Goal: Information Seeking & Learning: Check status

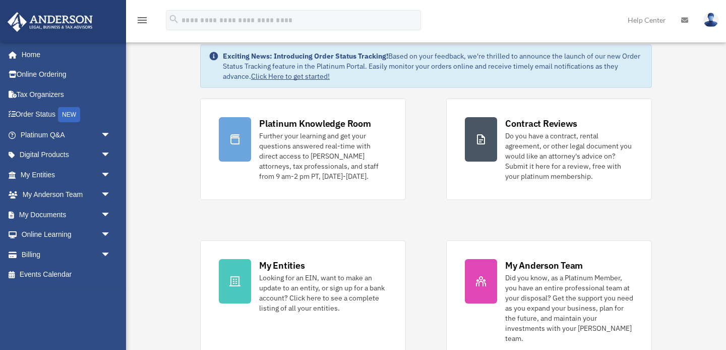
scroll to position [45, 0]
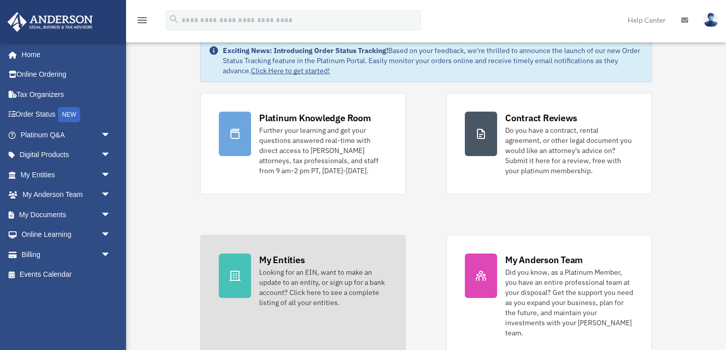
click at [321, 283] on div "Looking for an EIN, want to make an update to an entity, or sign up for a bank …" at bounding box center [323, 287] width 128 height 40
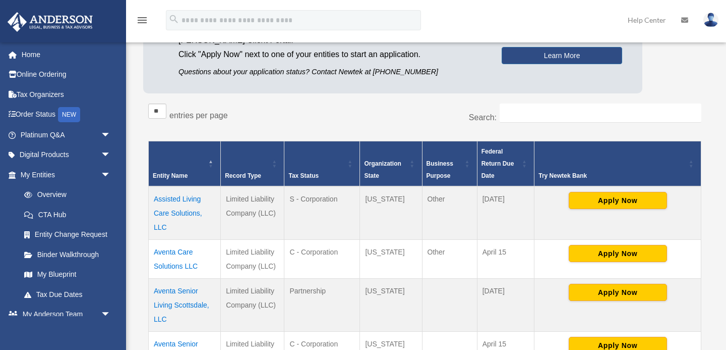
scroll to position [142, 0]
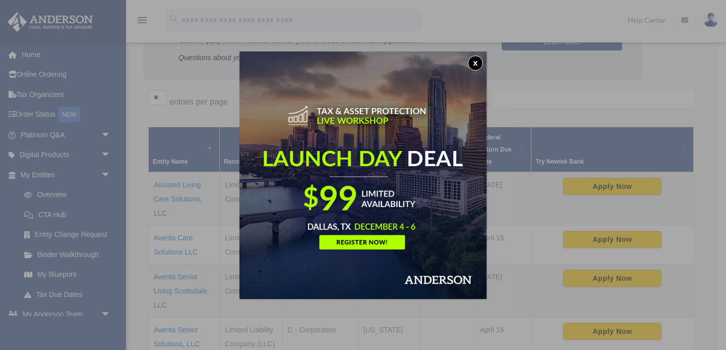
click at [361, 241] on img at bounding box center [363, 174] width 247 height 247
click at [475, 64] on button "x" at bounding box center [475, 62] width 15 height 15
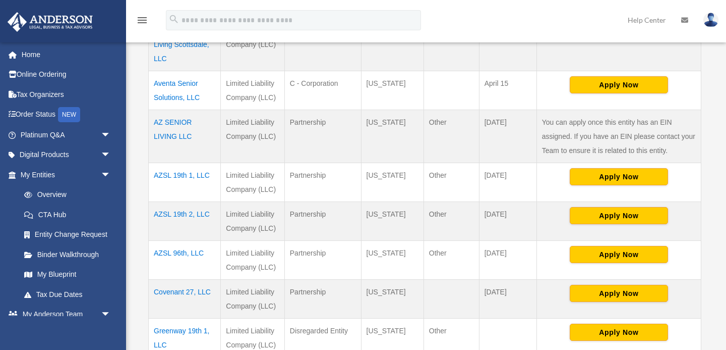
scroll to position [390, 0]
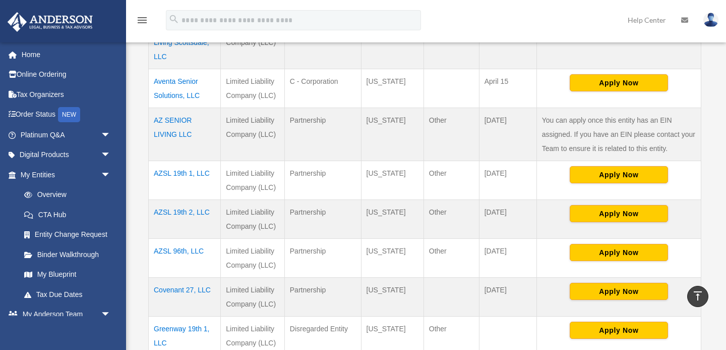
click at [182, 172] on td "AZSL 19th 1, LLC" at bounding box center [185, 179] width 72 height 39
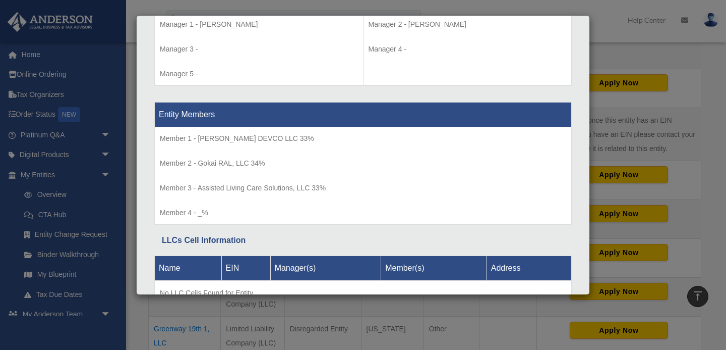
scroll to position [972, 0]
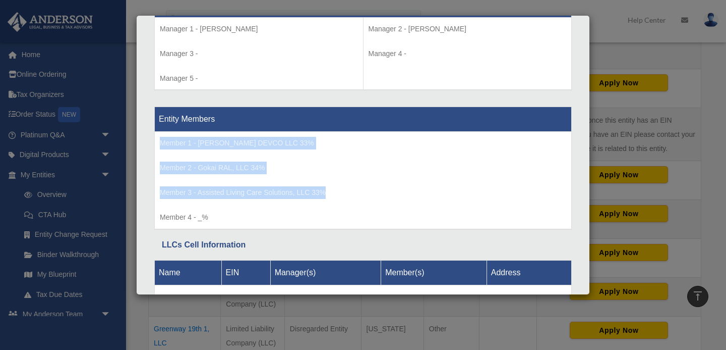
drag, startPoint x: 160, startPoint y: 142, endPoint x: 346, endPoint y: 190, distance: 192.4
click at [346, 190] on td "Member 1 - JOHNSTON DEVCO LLC 33% Member 2 - Gokai RAL, LLC 34% Member 3 - Assi…" at bounding box center [363, 180] width 417 height 97
copy td "Member 1 - JOHNSTON DEVCO LLC 33% Member 2 - Gokai RAL, LLC 34% Member 3 - Assi…"
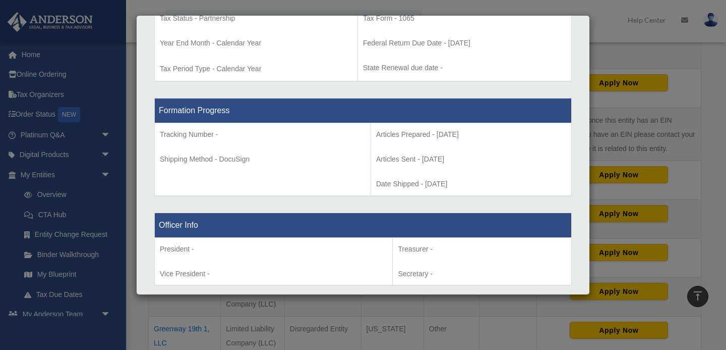
scroll to position [0, 0]
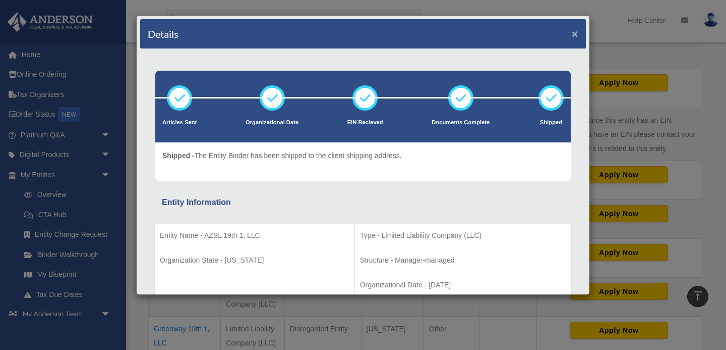
click at [575, 36] on button "×" at bounding box center [575, 33] width 7 height 11
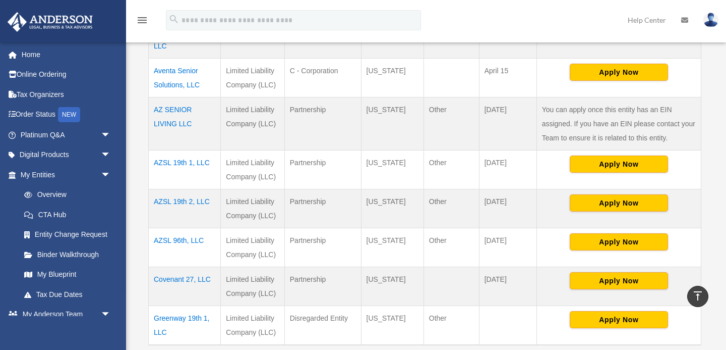
scroll to position [410, 0]
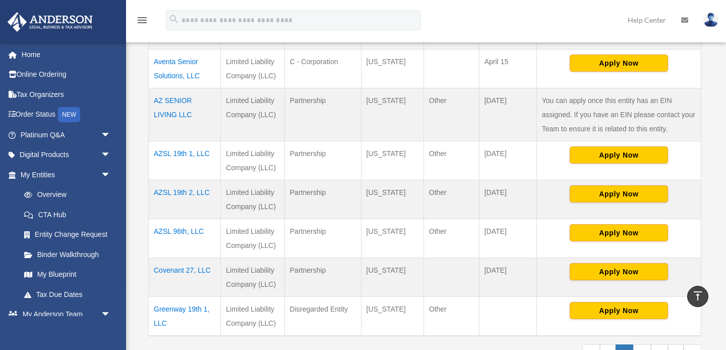
click at [176, 230] on td "AZSL 96th, LLC" at bounding box center [185, 237] width 72 height 39
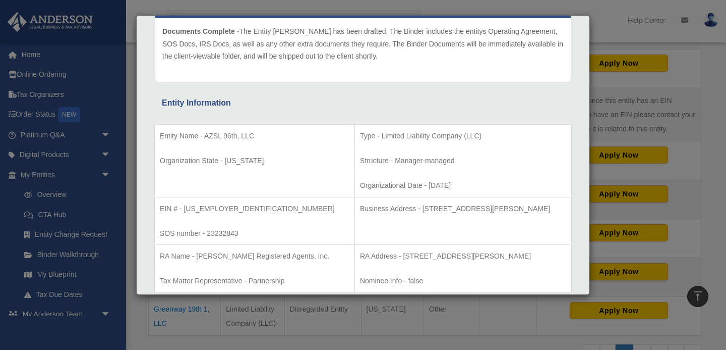
scroll to position [0, 0]
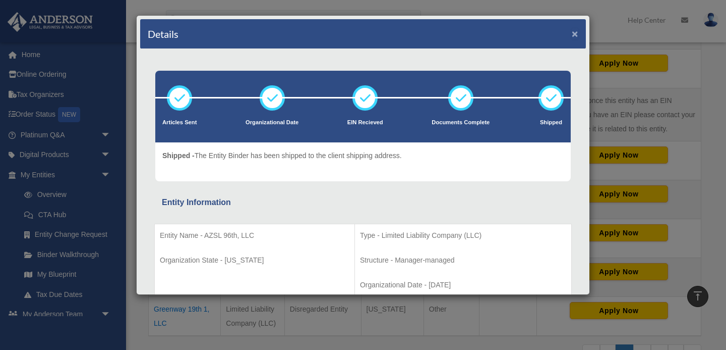
click at [576, 36] on button "×" at bounding box center [575, 33] width 7 height 11
